Goal: Find specific page/section: Find specific page/section

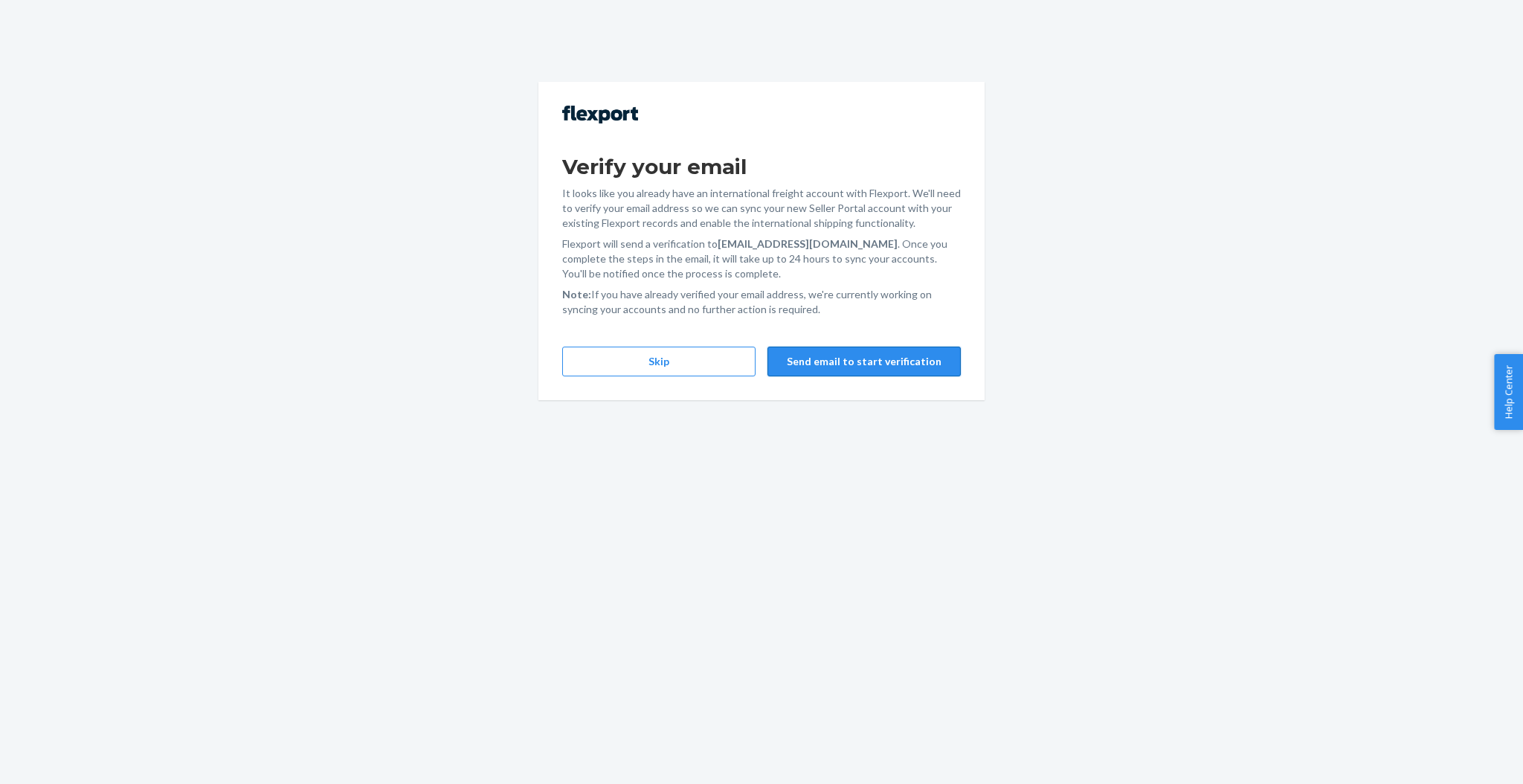
click at [915, 361] on button "Send email to start verification" at bounding box center [864, 361] width 194 height 30
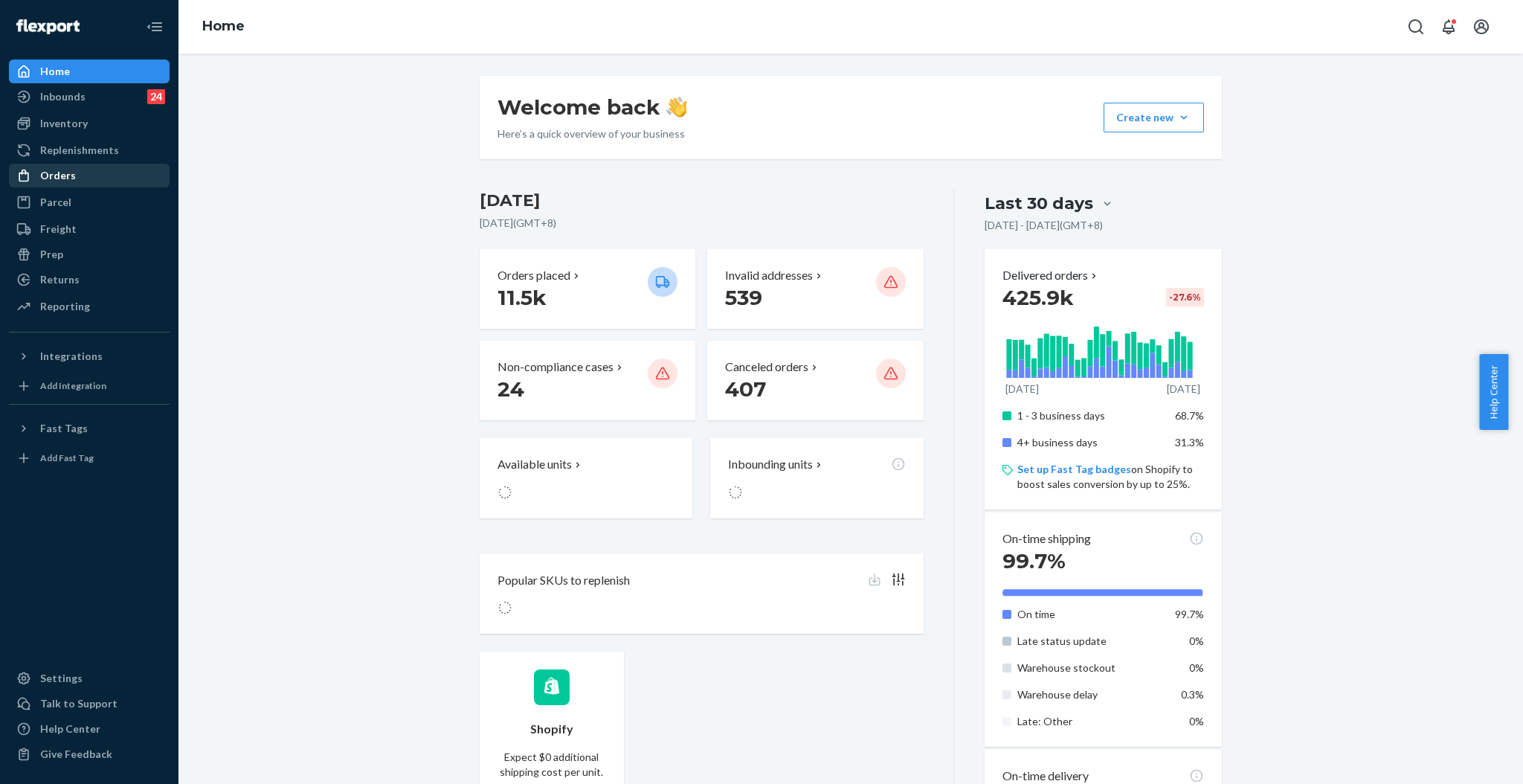
click at [84, 165] on div "Orders" at bounding box center [89, 176] width 158 height 21
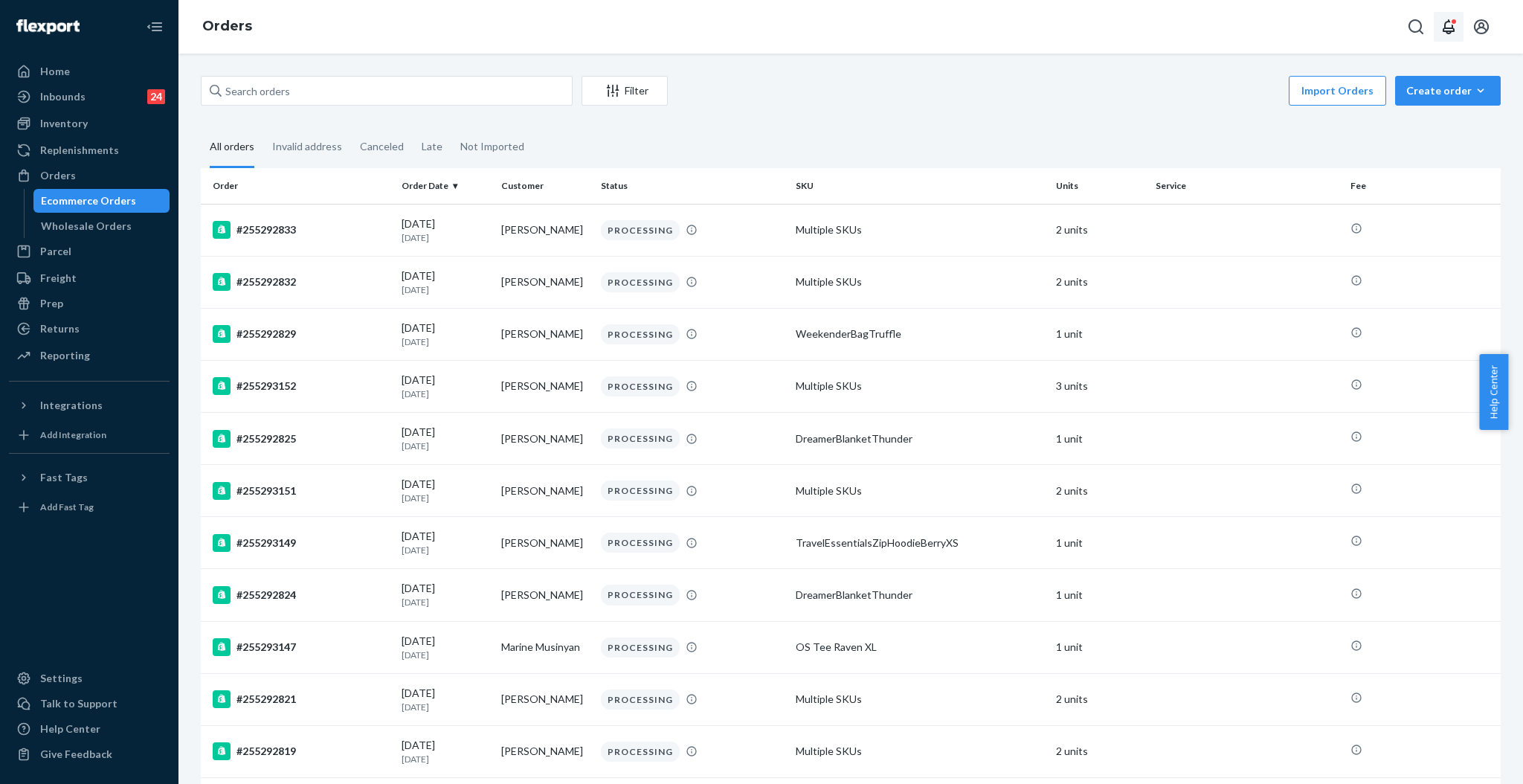
click at [1448, 28] on icon "Open notifications" at bounding box center [1449, 26] width 12 height 15
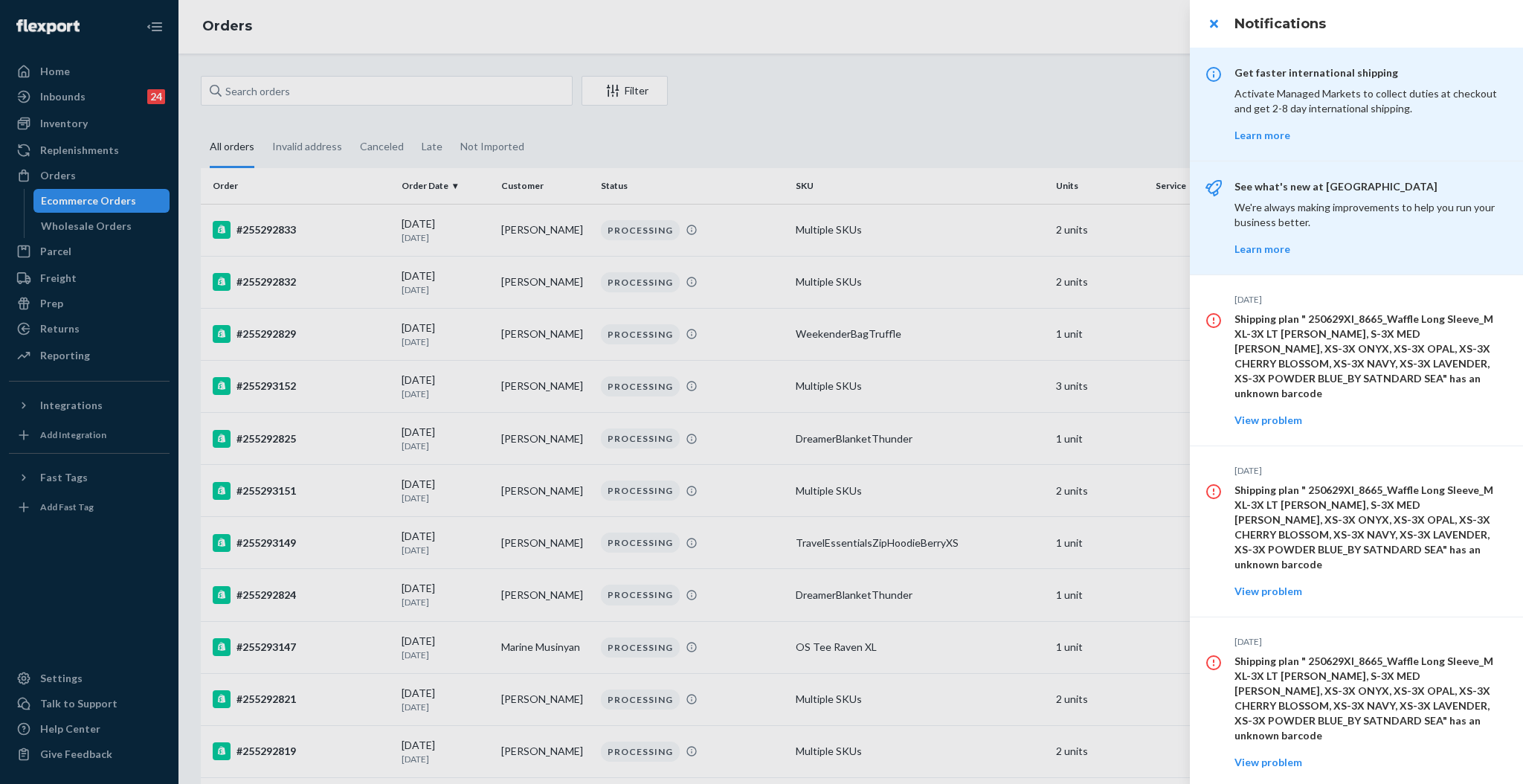
click at [1446, 30] on h3 "Notifications" at bounding box center [1370, 23] width 270 height 19
click at [1211, 25] on button "close" at bounding box center [1214, 23] width 30 height 30
